Goal: Information Seeking & Learning: Learn about a topic

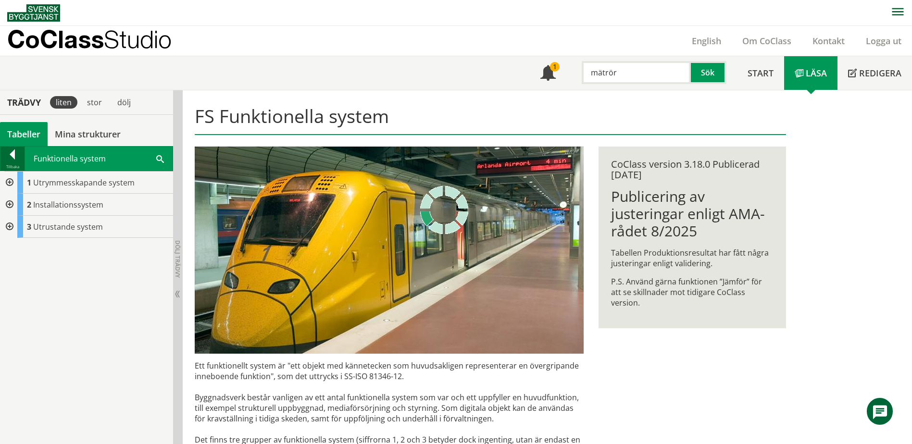
click at [16, 159] on div at bounding box center [12, 156] width 24 height 13
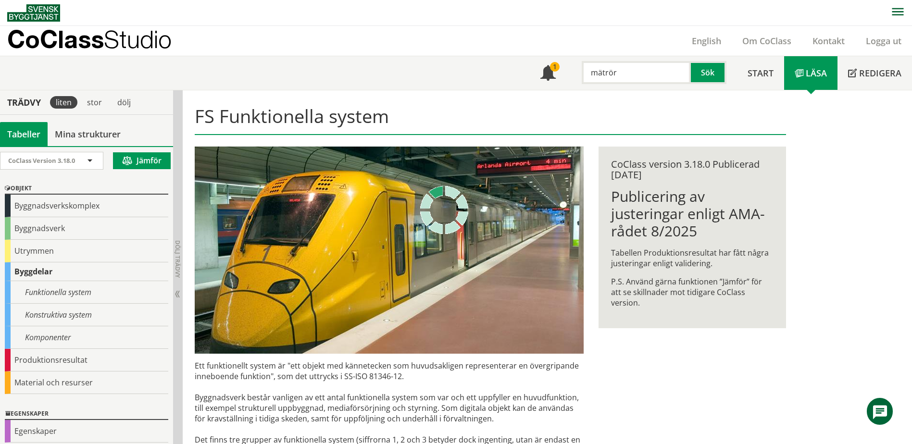
click at [620, 72] on input "mätrör" at bounding box center [636, 72] width 109 height 23
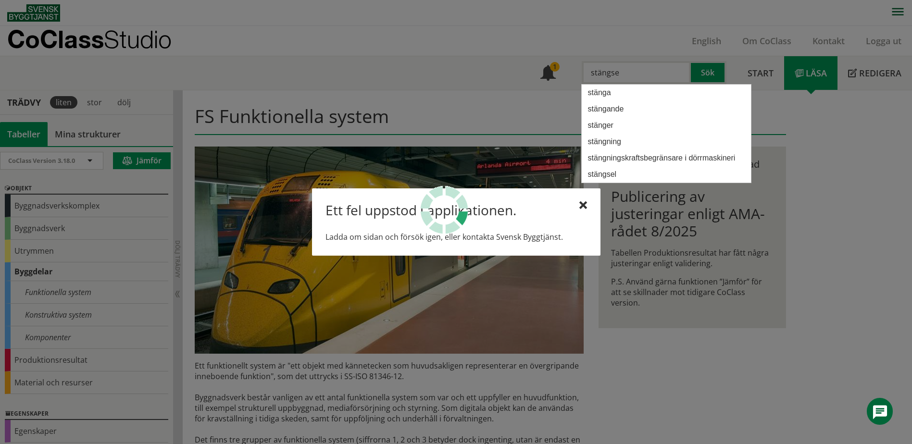
type input "stängsel"
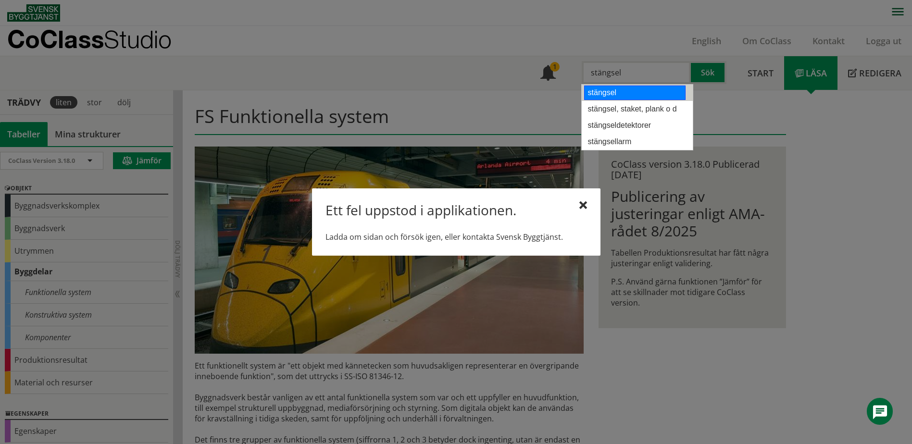
click at [619, 94] on div "stängsel" at bounding box center [634, 93] width 101 height 14
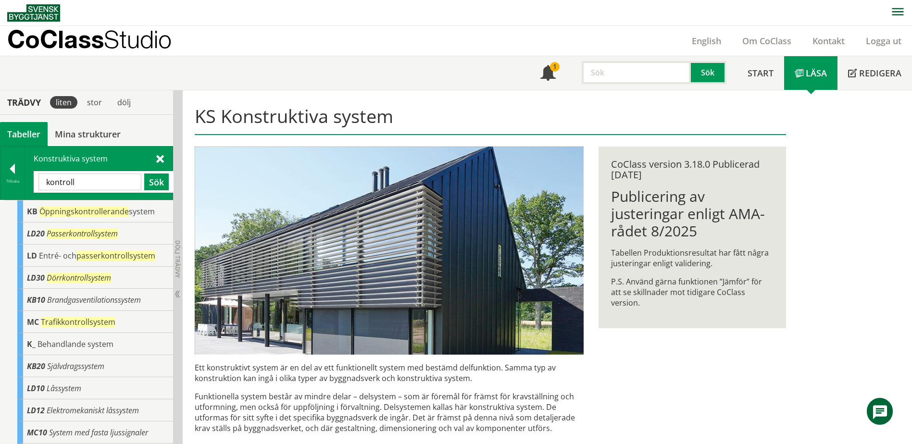
click at [636, 73] on input "text" at bounding box center [636, 72] width 109 height 23
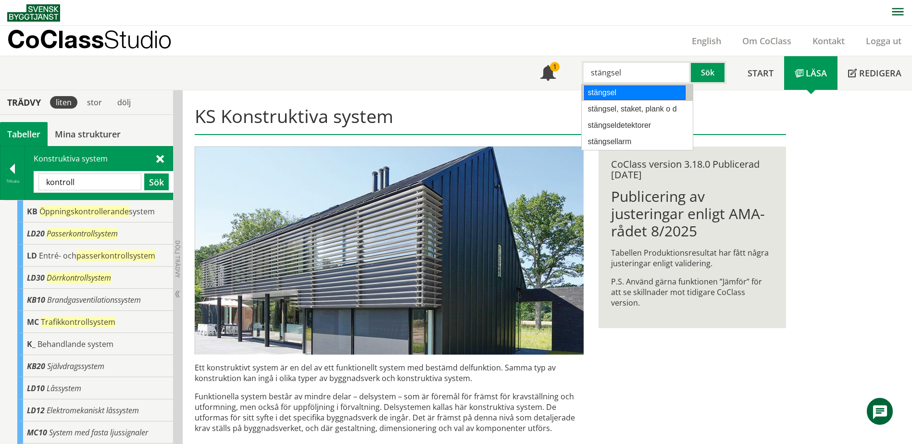
click at [615, 94] on div "stängsel" at bounding box center [634, 93] width 101 height 14
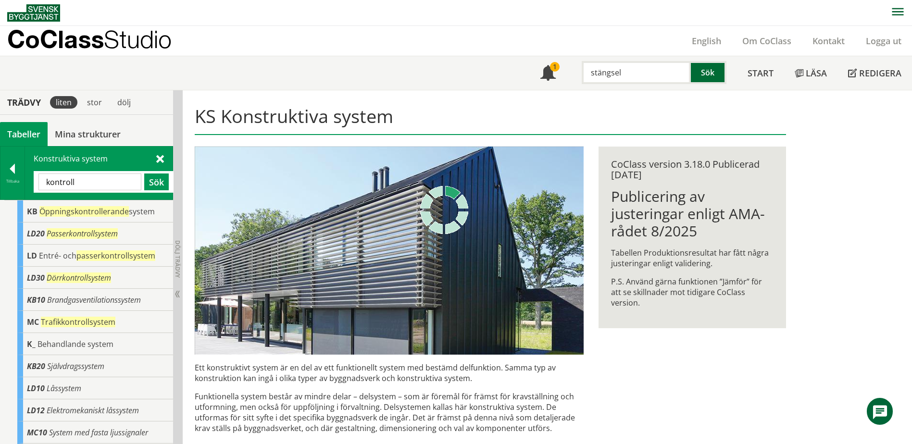
click at [706, 70] on button "Sök" at bounding box center [709, 72] width 36 height 23
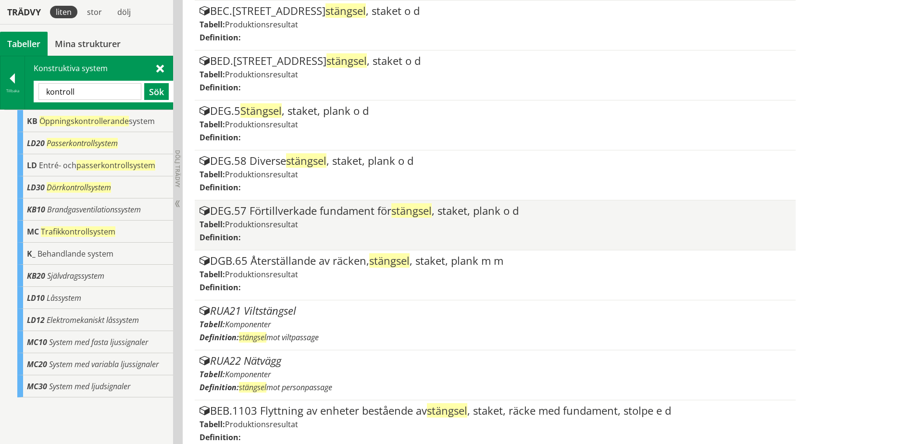
scroll to position [646, 0]
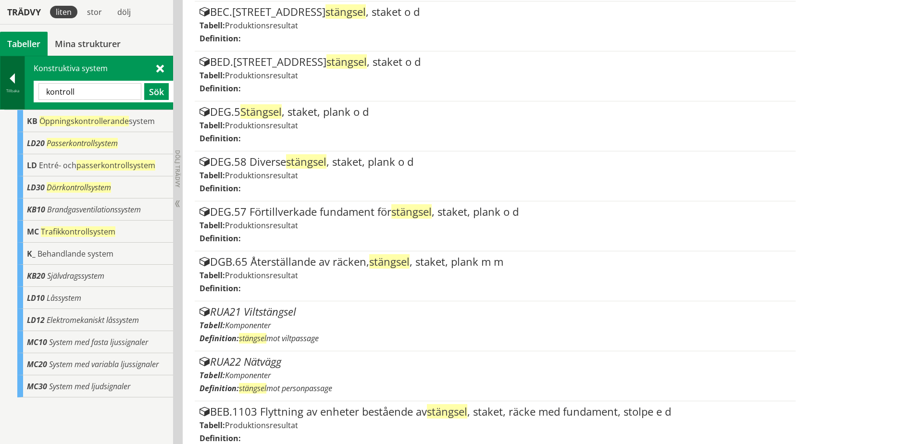
click at [11, 86] on div at bounding box center [12, 80] width 24 height 13
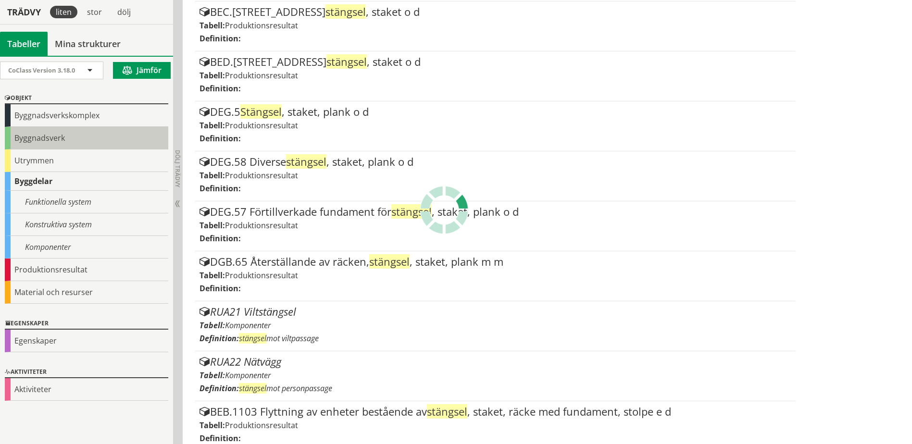
click at [57, 137] on div "Byggnadsverk" at bounding box center [87, 138] width 164 height 23
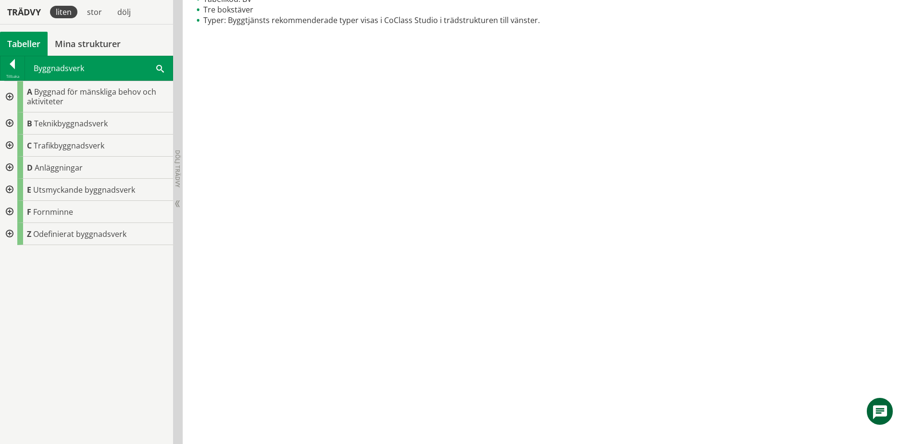
click at [7, 145] on div at bounding box center [8, 146] width 17 height 22
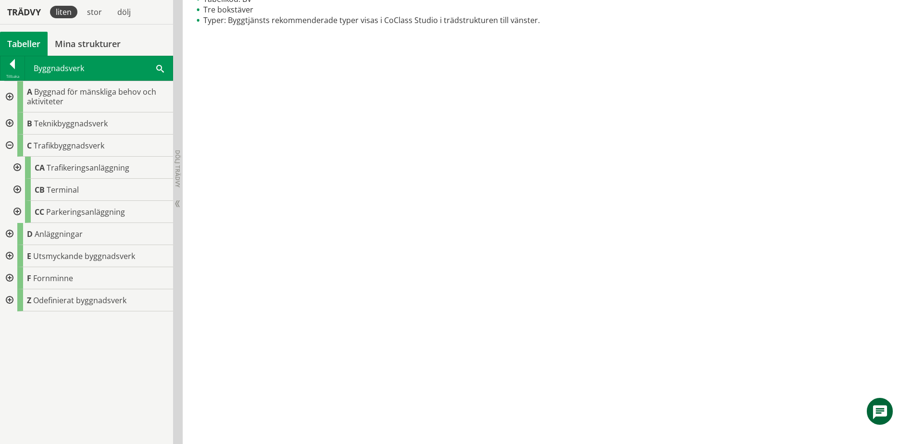
click at [19, 167] on div at bounding box center [16, 168] width 17 height 22
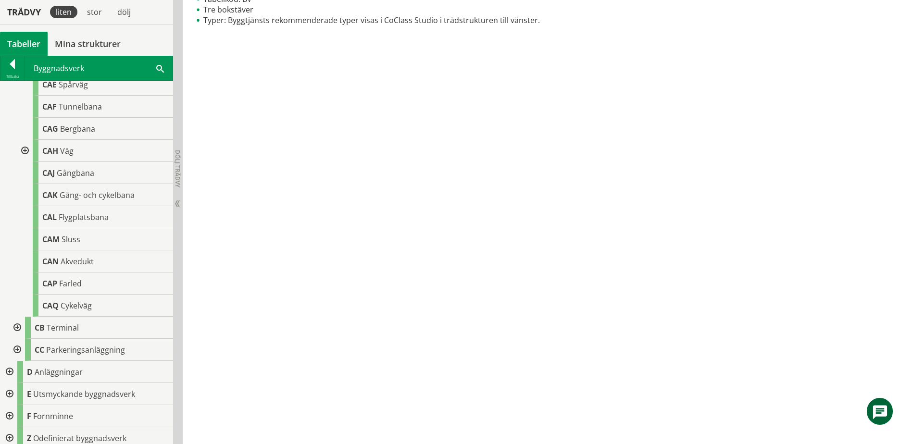
scroll to position [199, 0]
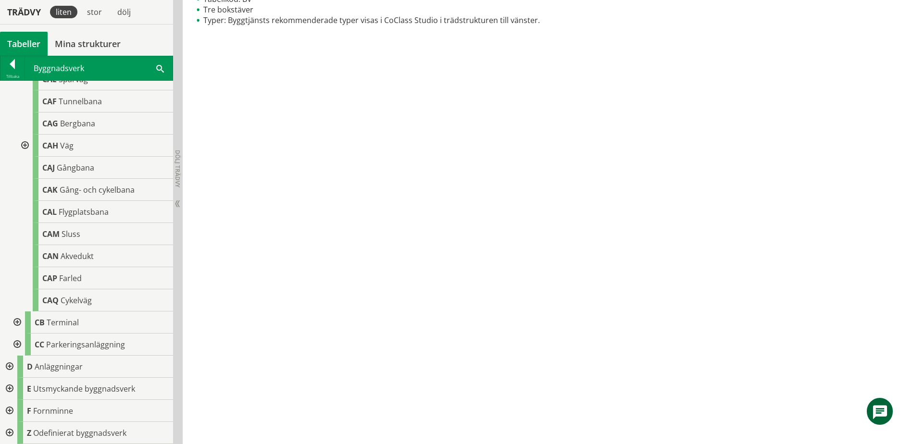
click at [18, 321] on div at bounding box center [16, 323] width 17 height 22
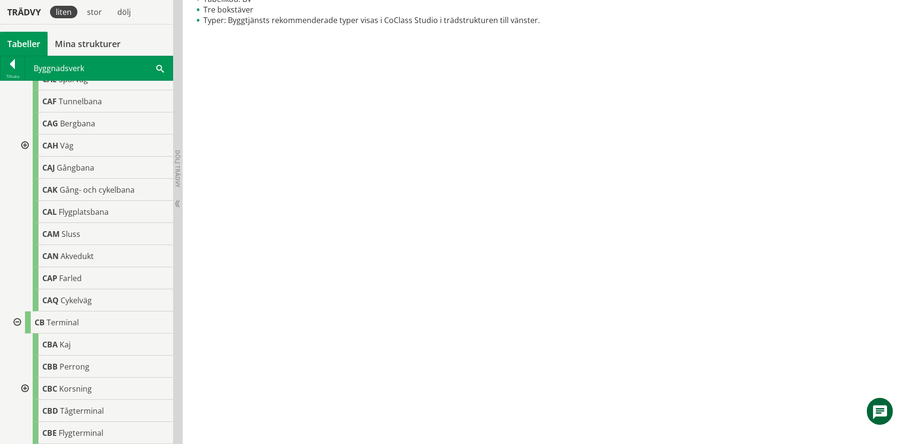
click at [16, 321] on div at bounding box center [16, 323] width 17 height 22
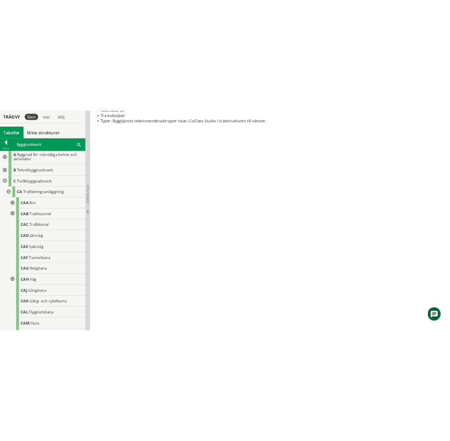
scroll to position [0, 0]
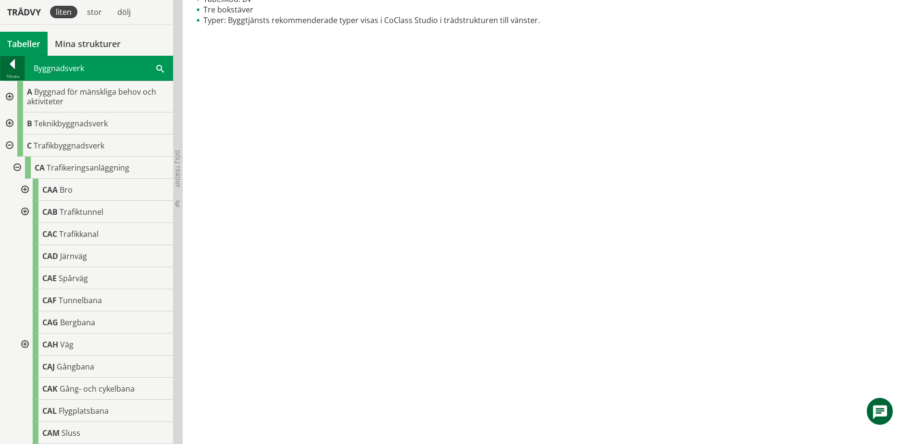
click at [16, 62] on div at bounding box center [12, 65] width 24 height 13
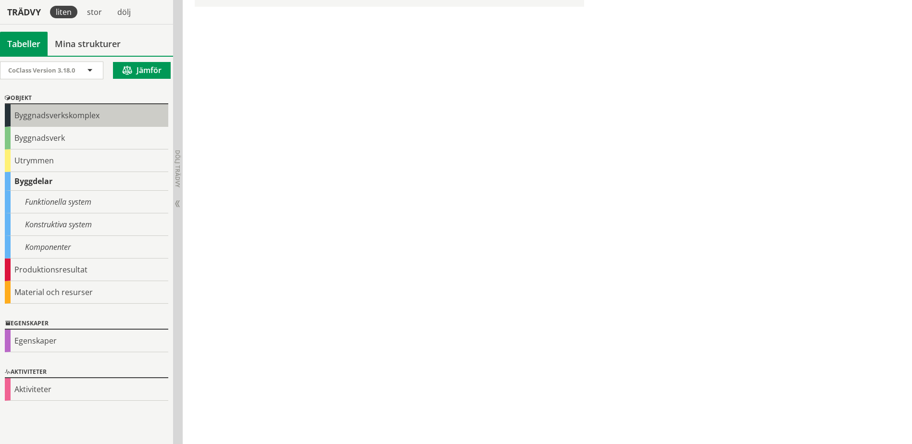
click at [64, 119] on div "Byggnadsverkskomplex" at bounding box center [87, 115] width 164 height 23
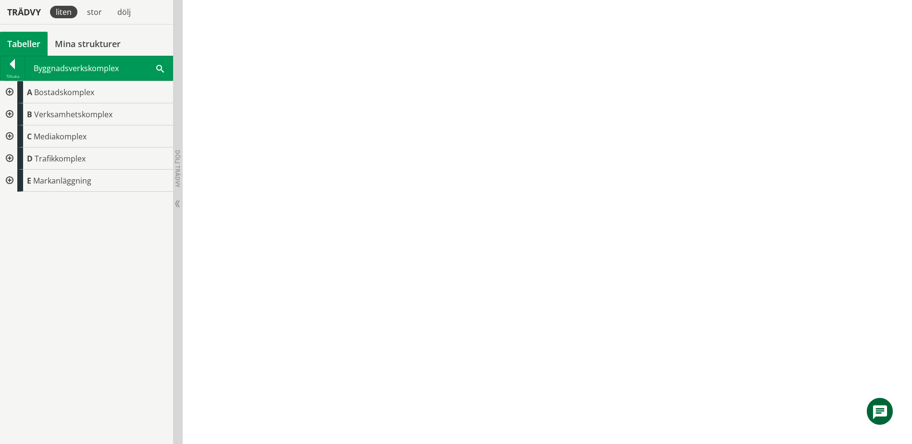
click at [11, 159] on div at bounding box center [8, 159] width 17 height 22
click at [20, 179] on div at bounding box center [16, 181] width 17 height 22
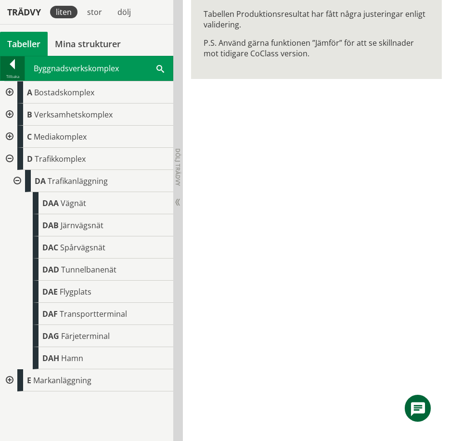
click at [5, 68] on div at bounding box center [12, 65] width 24 height 13
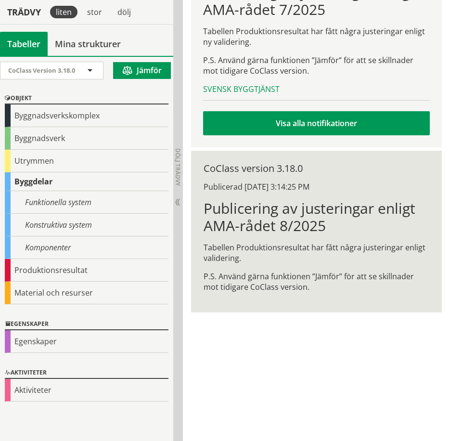
click at [65, 137] on div "Byggnadsverk" at bounding box center [87, 138] width 164 height 23
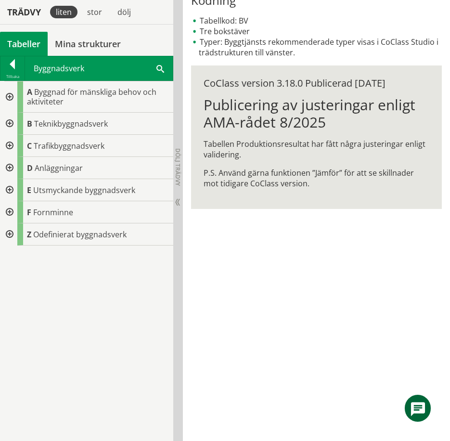
click at [11, 146] on div at bounding box center [8, 146] width 17 height 22
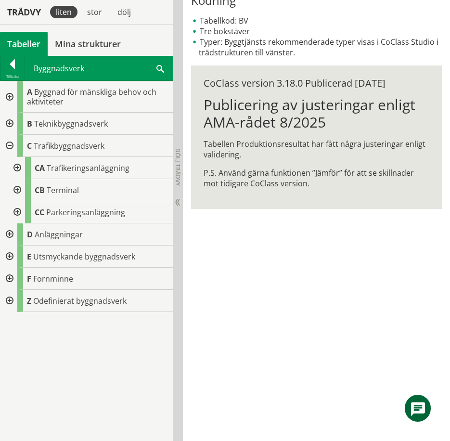
click at [17, 167] on div at bounding box center [16, 168] width 17 height 22
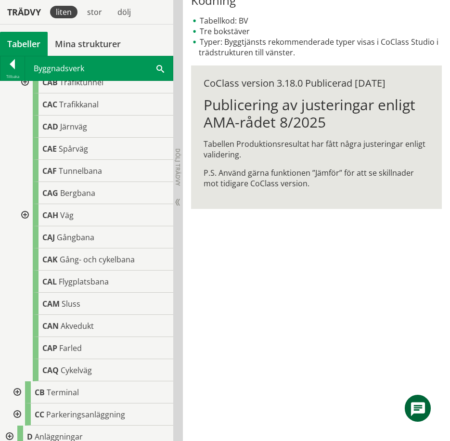
scroll to position [78, 0]
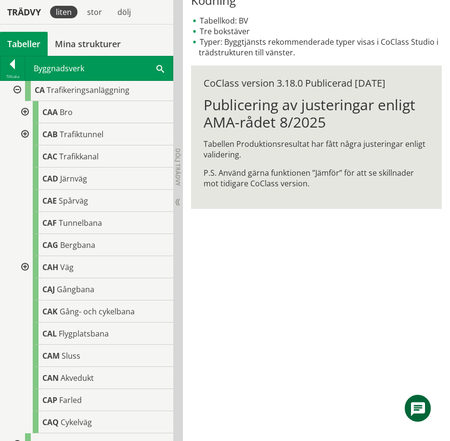
click at [80, 397] on span "Farled" at bounding box center [70, 399] width 23 height 11
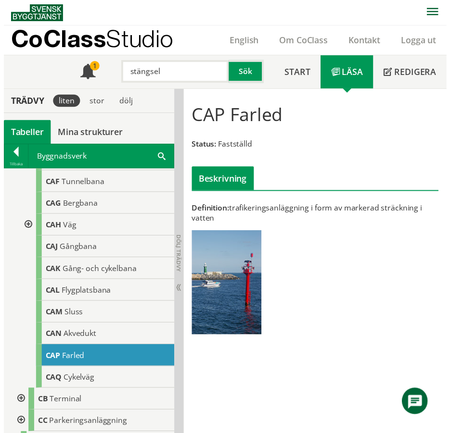
scroll to position [205, 0]
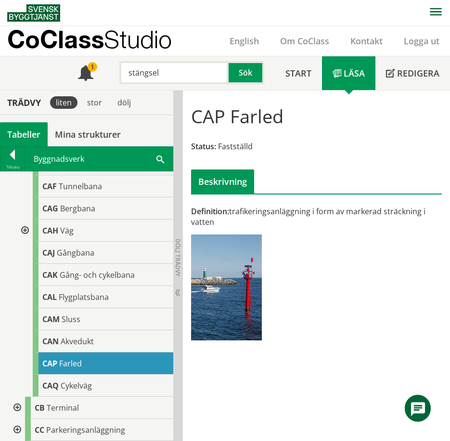
click at [81, 386] on span "Cykelväg" at bounding box center [76, 385] width 31 height 11
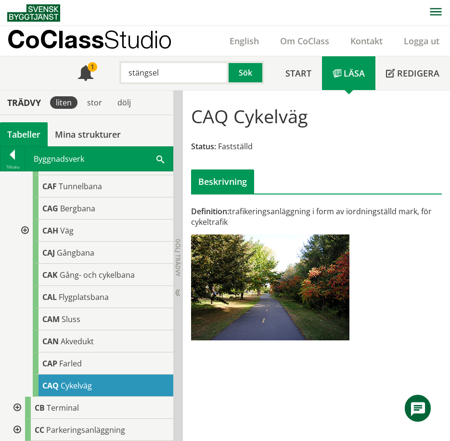
click at [179, 75] on input "stängsel" at bounding box center [173, 72] width 109 height 23
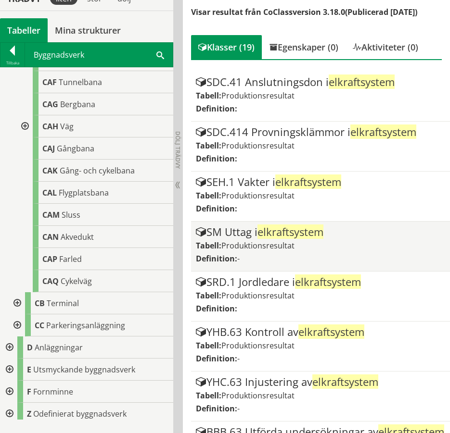
scroll to position [192, 0]
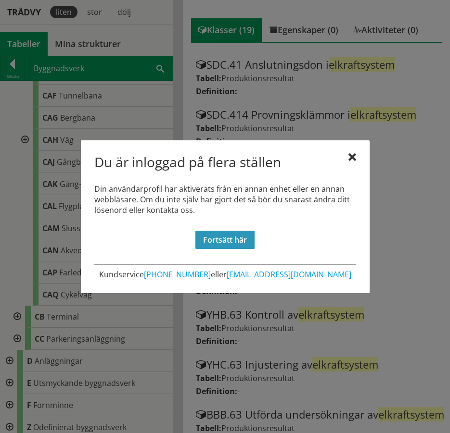
click at [240, 241] on link "Fortsätt här" at bounding box center [224, 240] width 59 height 18
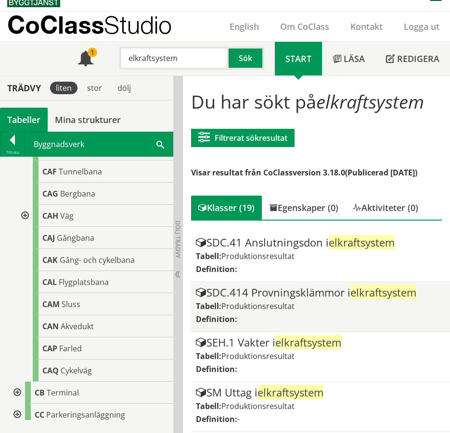
scroll to position [0, 0]
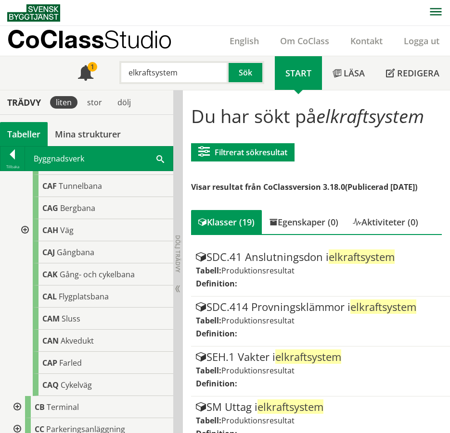
click at [152, 73] on input "elkraftsystem" at bounding box center [173, 72] width 109 height 23
click at [243, 73] on button "Sök" at bounding box center [246, 72] width 36 height 23
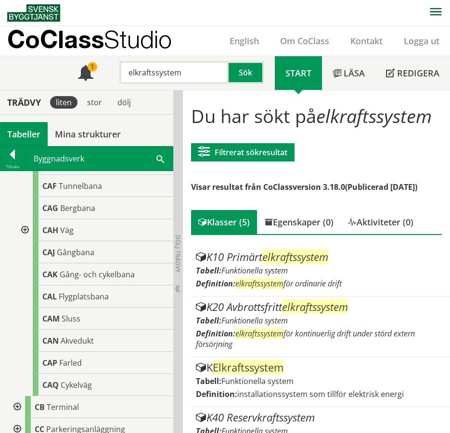
click at [156, 73] on input "elkraftssystem" at bounding box center [173, 72] width 109 height 23
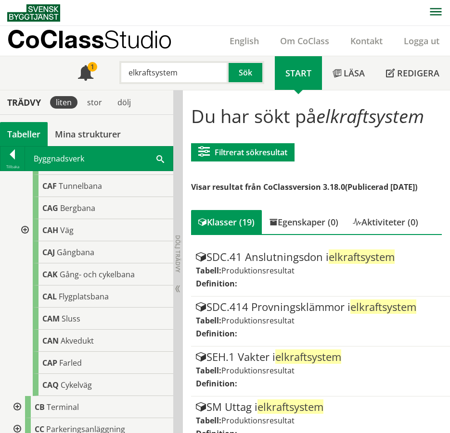
click at [151, 73] on input "elkraftsystem" at bounding box center [173, 72] width 109 height 23
type input "elkraftssystem"
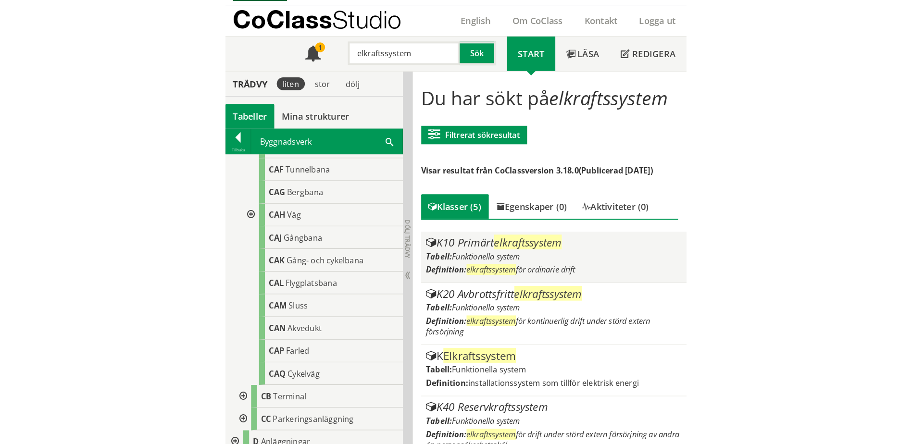
scroll to position [4, 0]
